Goal: Communication & Community: Share content

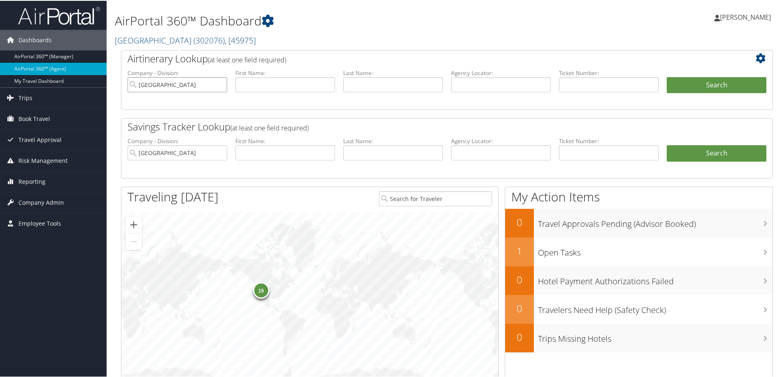
click at [220, 85] on input "[GEOGRAPHIC_DATA]" at bounding box center [177, 83] width 100 height 15
click at [512, 82] on input "text" at bounding box center [501, 83] width 100 height 15
paste input "WCWZTR"
type input "WCWZTR"
click at [666, 76] on button "Search" at bounding box center [716, 84] width 100 height 16
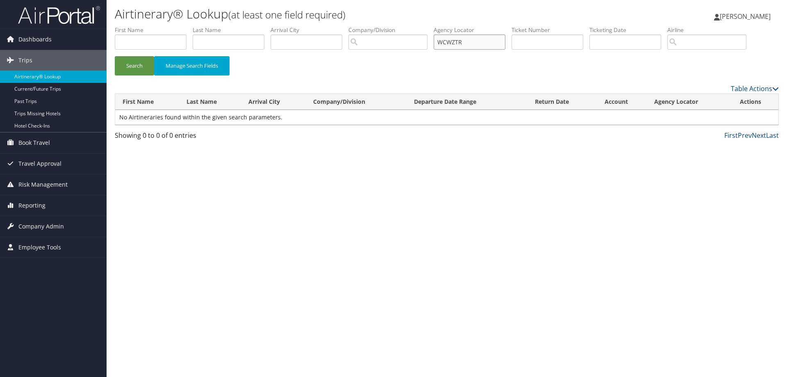
click at [490, 43] on input "WCWZTR" at bounding box center [470, 41] width 72 height 15
click at [115, 56] on button "Search" at bounding box center [134, 65] width 39 height 19
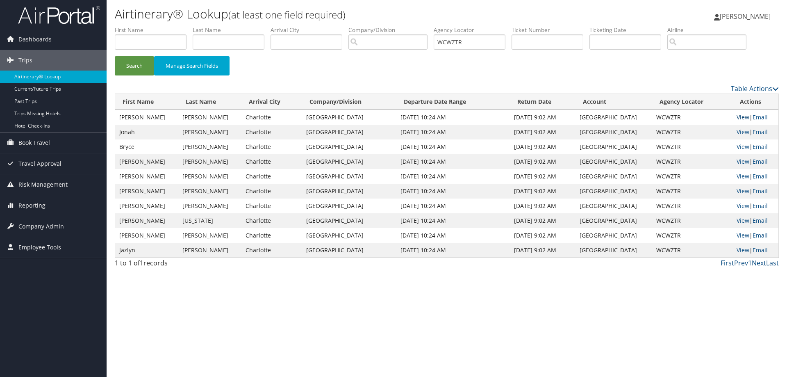
click at [737, 114] on link "View" at bounding box center [743, 117] width 13 height 8
drag, startPoint x: 479, startPoint y: 39, endPoint x: 365, endPoint y: 45, distance: 114.5
click at [365, 26] on ul "First Name Last Name Departure City Arrival City Company/Division Airport/City …" at bounding box center [447, 26] width 664 height 0
paste input "SENNDL"
type input "SENNDL"
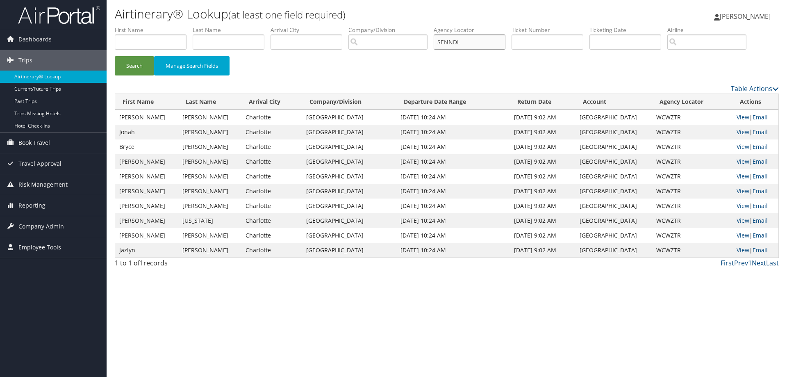
click at [115, 56] on button "Search" at bounding box center [134, 65] width 39 height 19
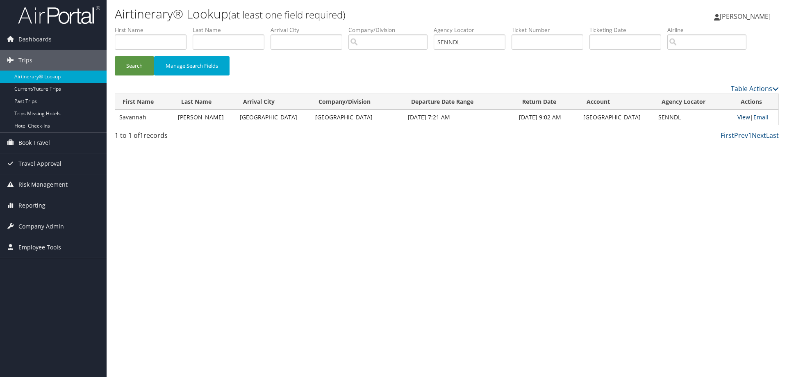
click at [737, 114] on link "View" at bounding box center [743, 117] width 13 height 8
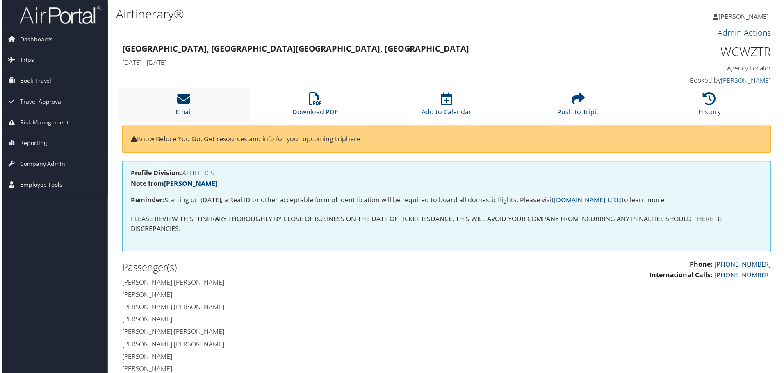
click at [180, 96] on icon at bounding box center [182, 99] width 13 height 13
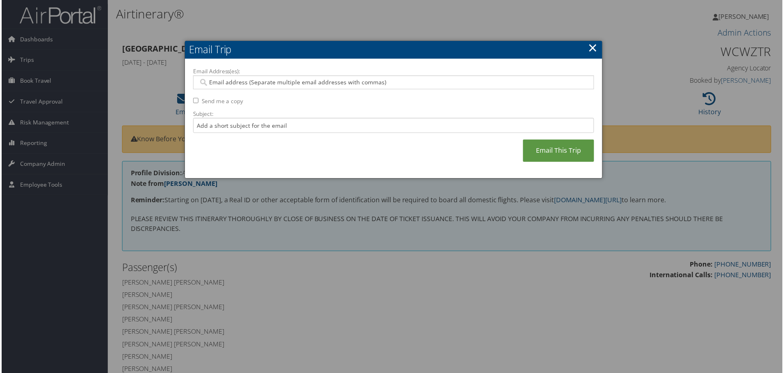
click at [226, 81] on input "Email Address(es):" at bounding box center [393, 83] width 391 height 8
paste input "nico.piraino@temple.edu"
type input "nico.piraino@temple.edu"
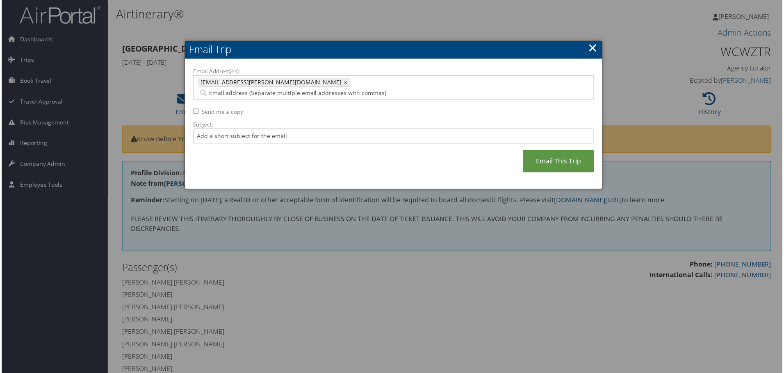
click at [192, 109] on input "Send me a copy" at bounding box center [194, 111] width 5 height 5
checkbox input "true"
click at [296, 129] on input "Subject:" at bounding box center [393, 136] width 402 height 15
type input "TEMPLE FOOTBALL CLT FINAL"
click at [550, 151] on link "Email This Trip" at bounding box center [558, 162] width 71 height 23
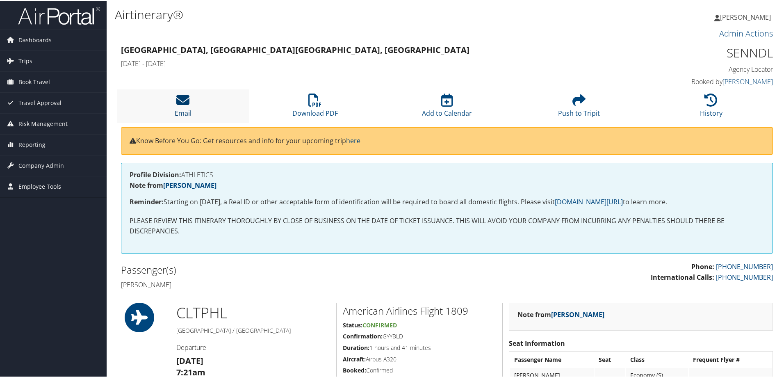
click at [182, 99] on icon at bounding box center [182, 99] width 13 height 13
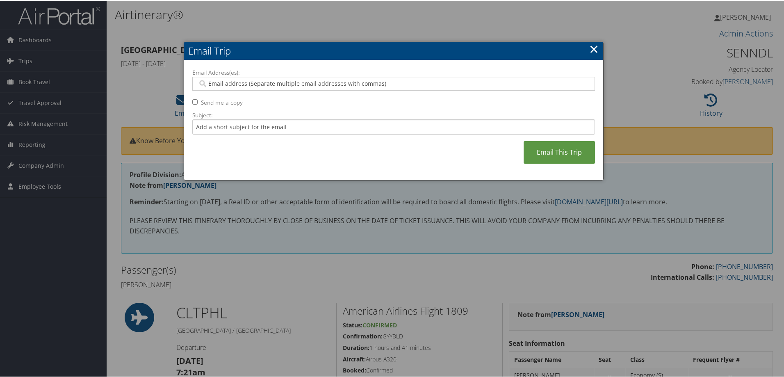
click at [241, 83] on input "Email Address(es):" at bounding box center [393, 83] width 391 height 8
paste input "nico.piraino@temple.edu"
type input "nico.piraino@temple.edu"
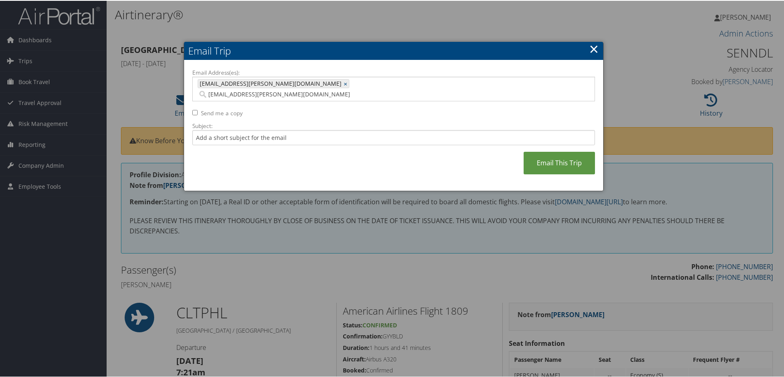
type input "nico.piraino@temple.edu"
click at [194, 109] on input "Send me a copy" at bounding box center [194, 111] width 5 height 5
checkbox input "true"
click at [231, 129] on input "Subject:" at bounding box center [393, 136] width 402 height 15
type input "SAVANNAH THOMPSON FINAL"
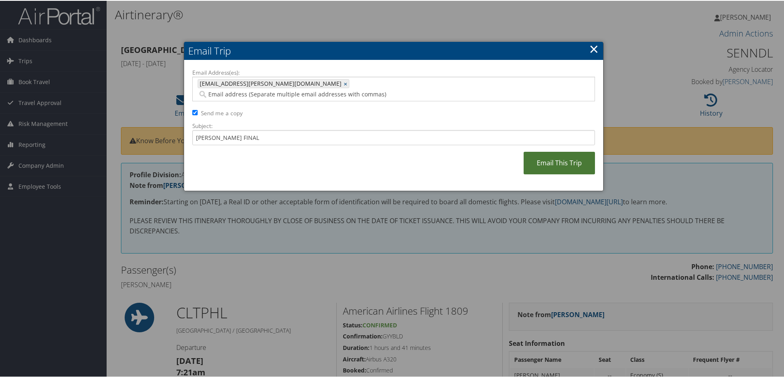
click at [546, 152] on link "Email This Trip" at bounding box center [558, 162] width 71 height 23
